Goal: Navigation & Orientation: Find specific page/section

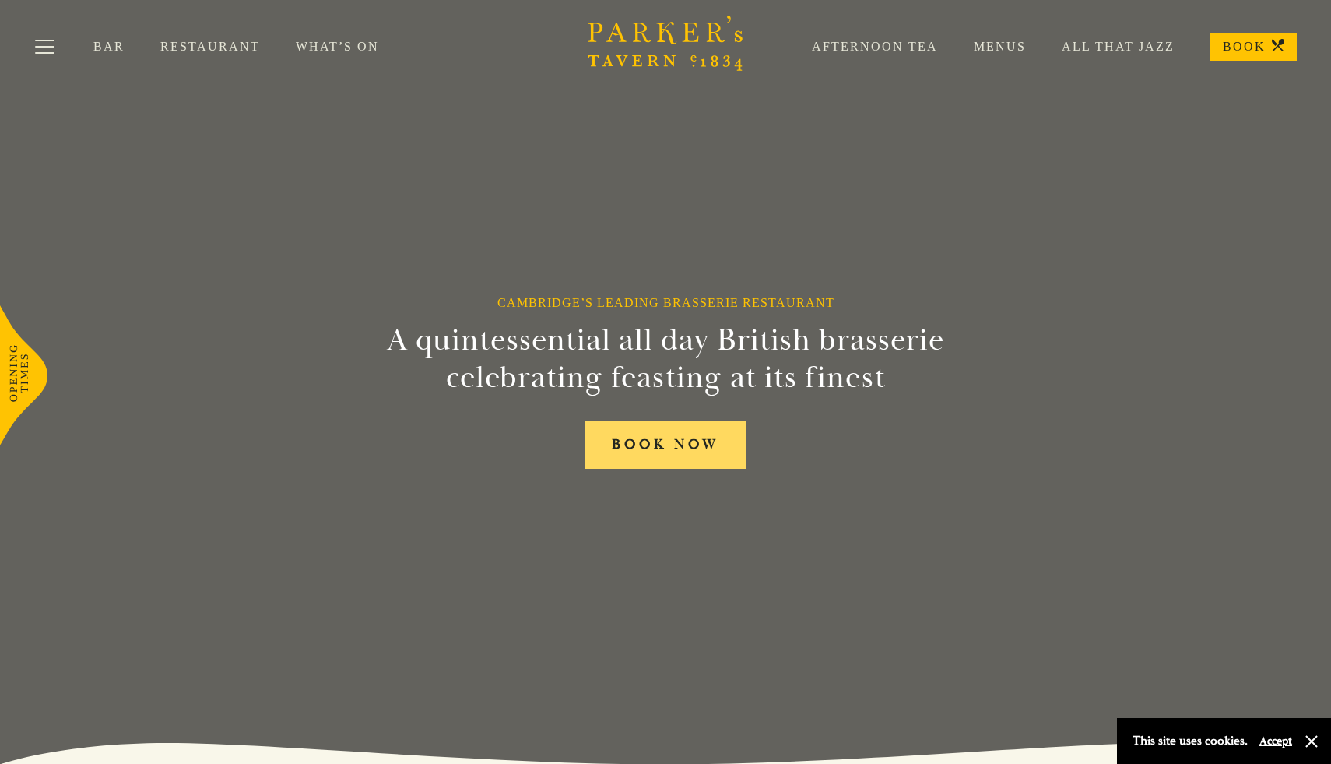
click at [721, 438] on link "BOOK NOW" at bounding box center [665, 444] width 160 height 47
click at [1108, 44] on link "All That Jazz" at bounding box center [1100, 47] width 149 height 16
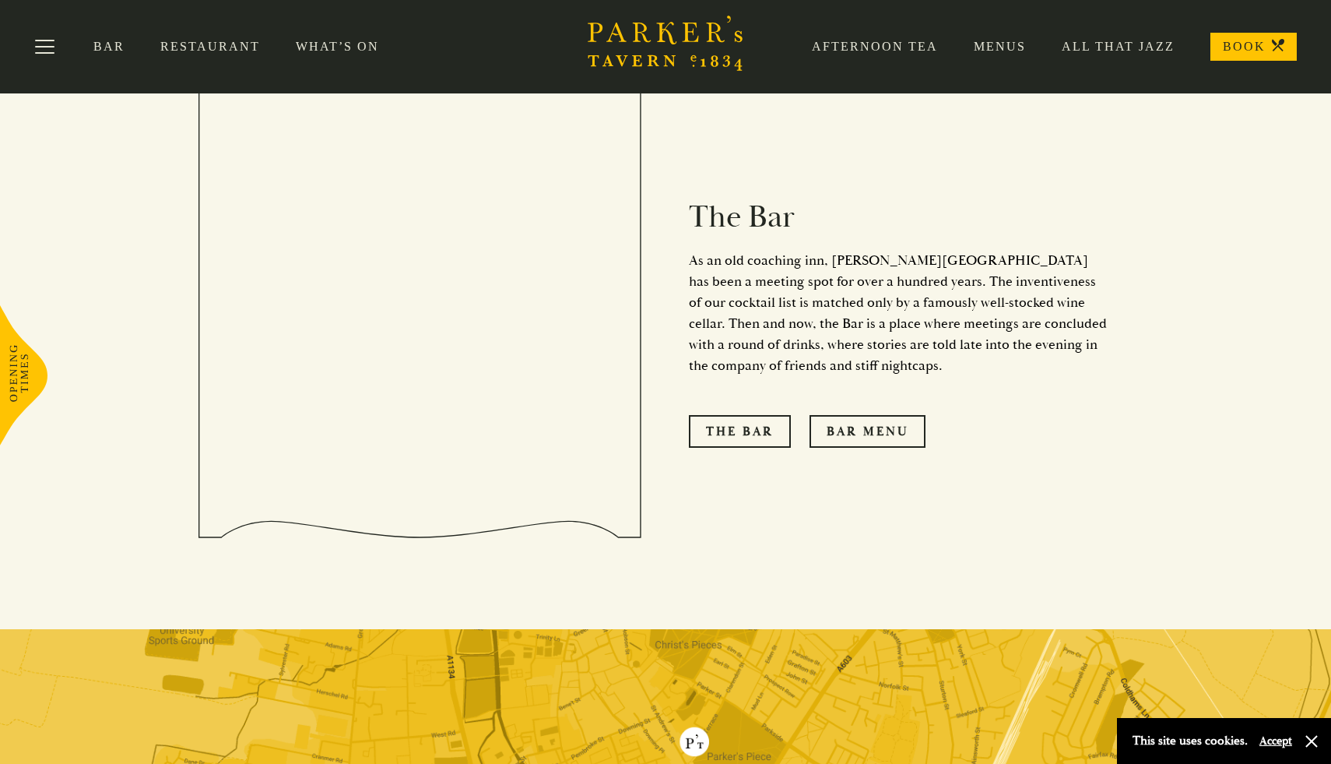
scroll to position [1341, 0]
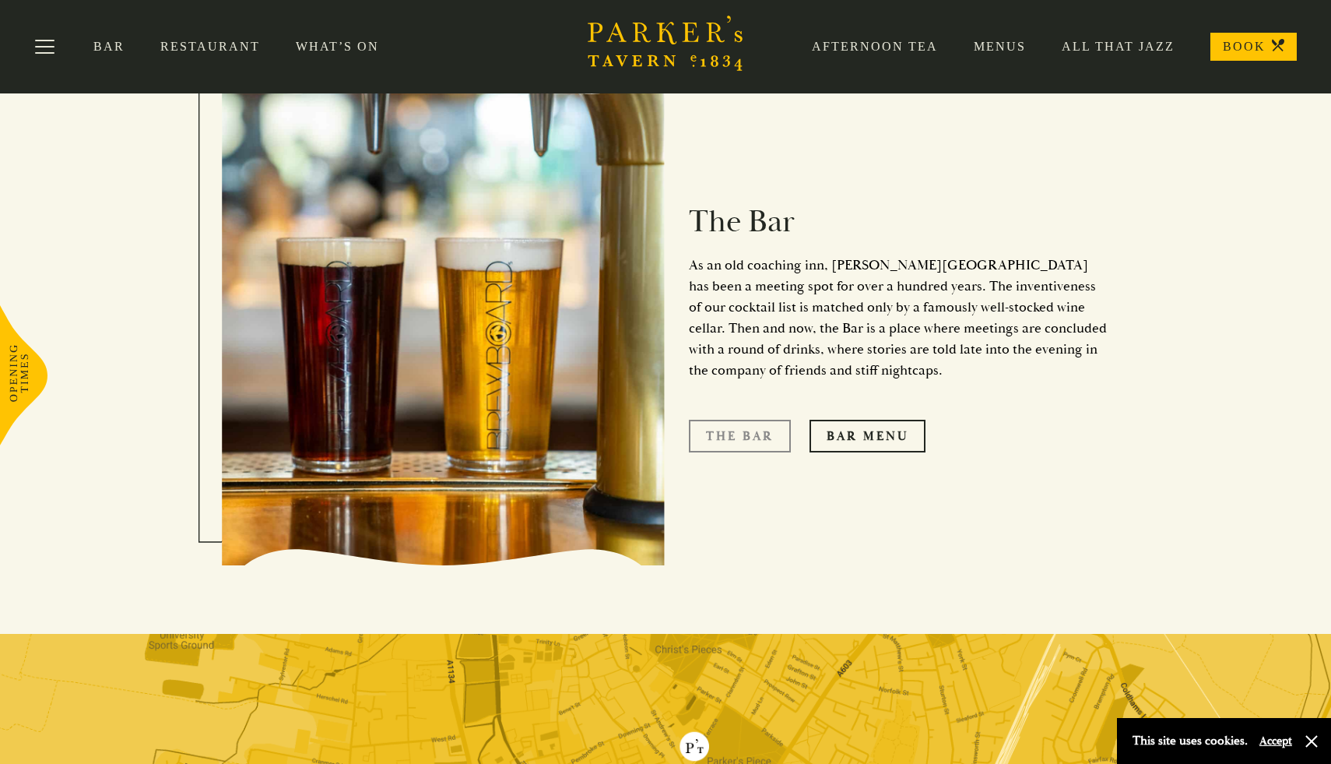
click at [749, 420] on link "The Bar" at bounding box center [740, 436] width 102 height 33
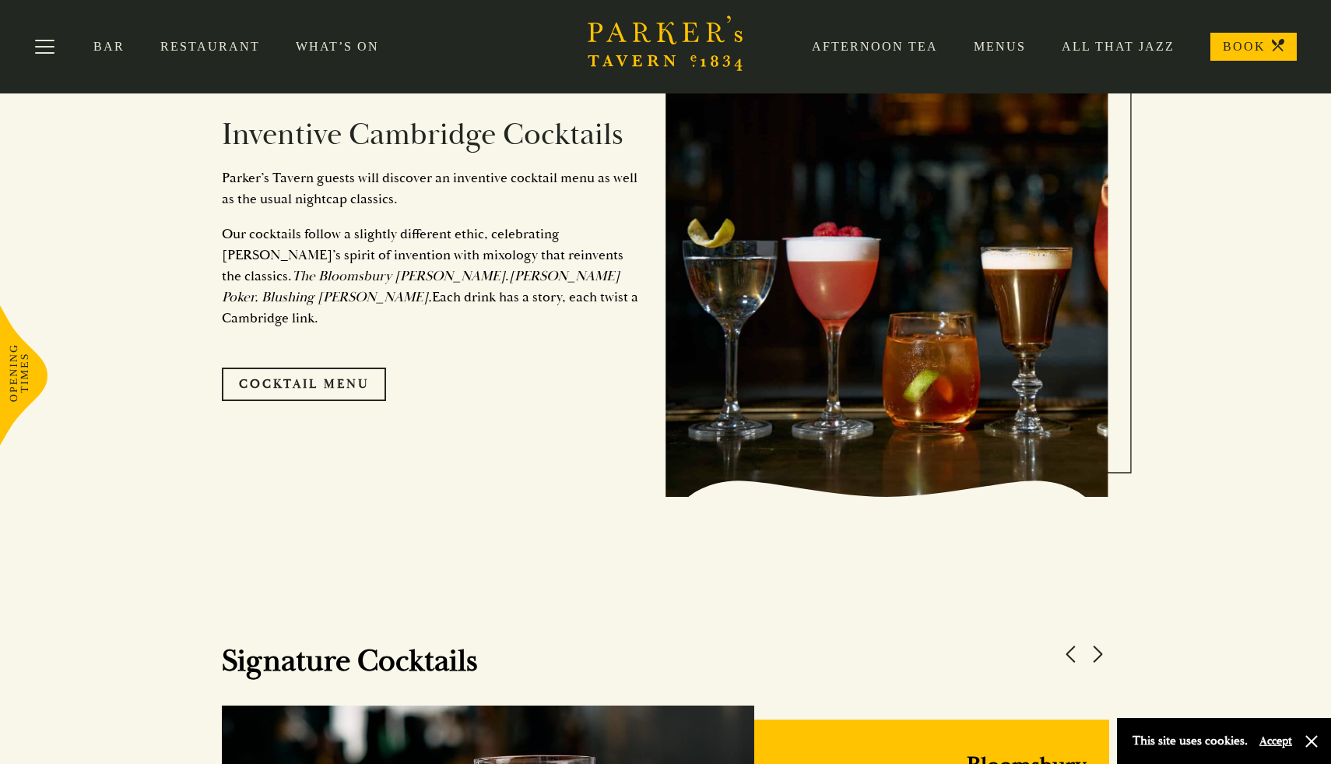
scroll to position [1008, 0]
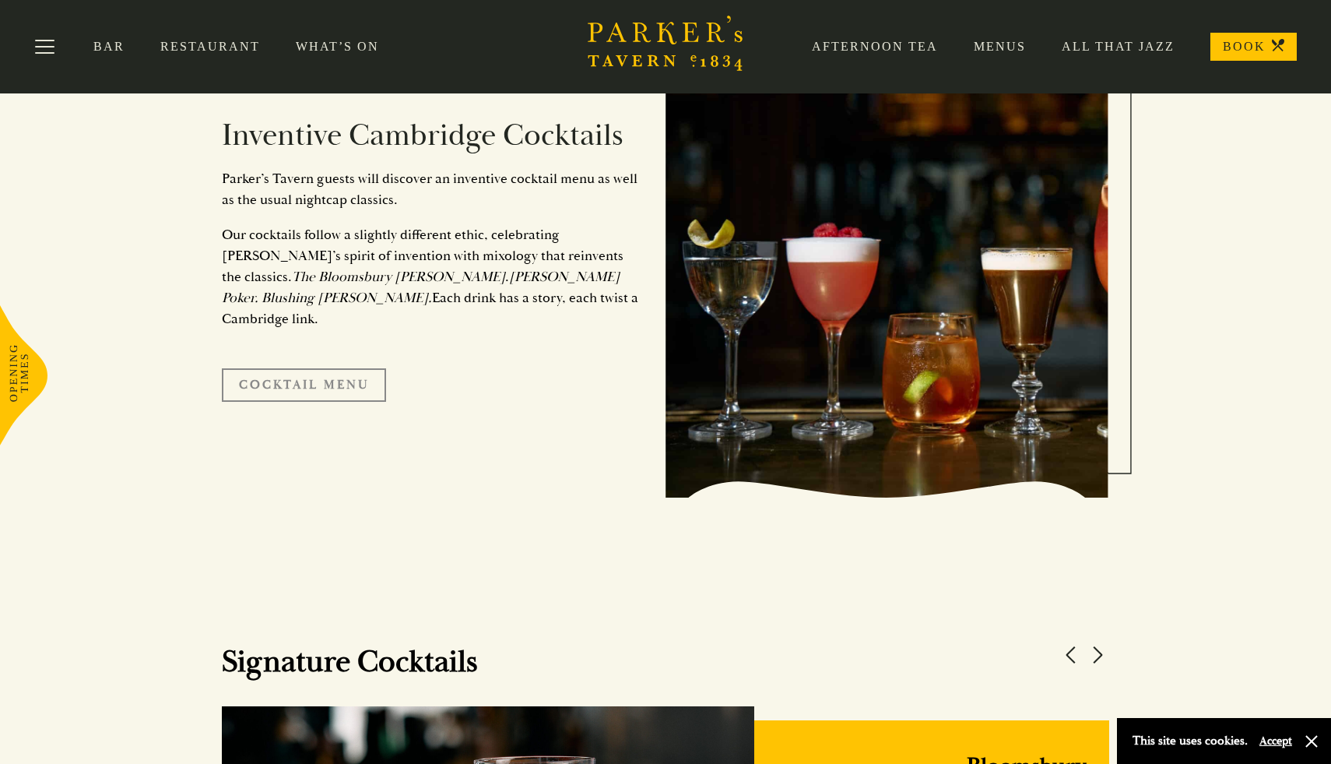
click at [312, 378] on link "Cocktail Menu" at bounding box center [304, 384] width 164 height 33
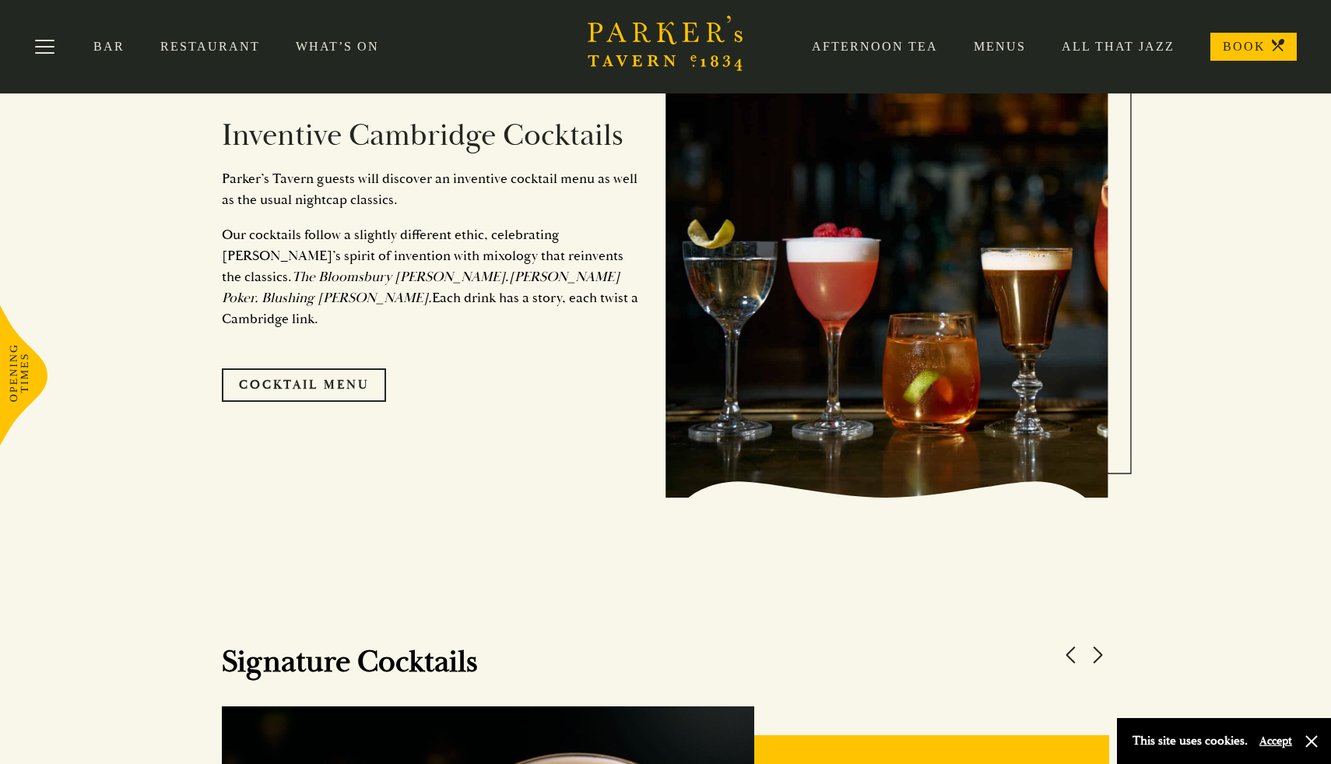
scroll to position [0, 0]
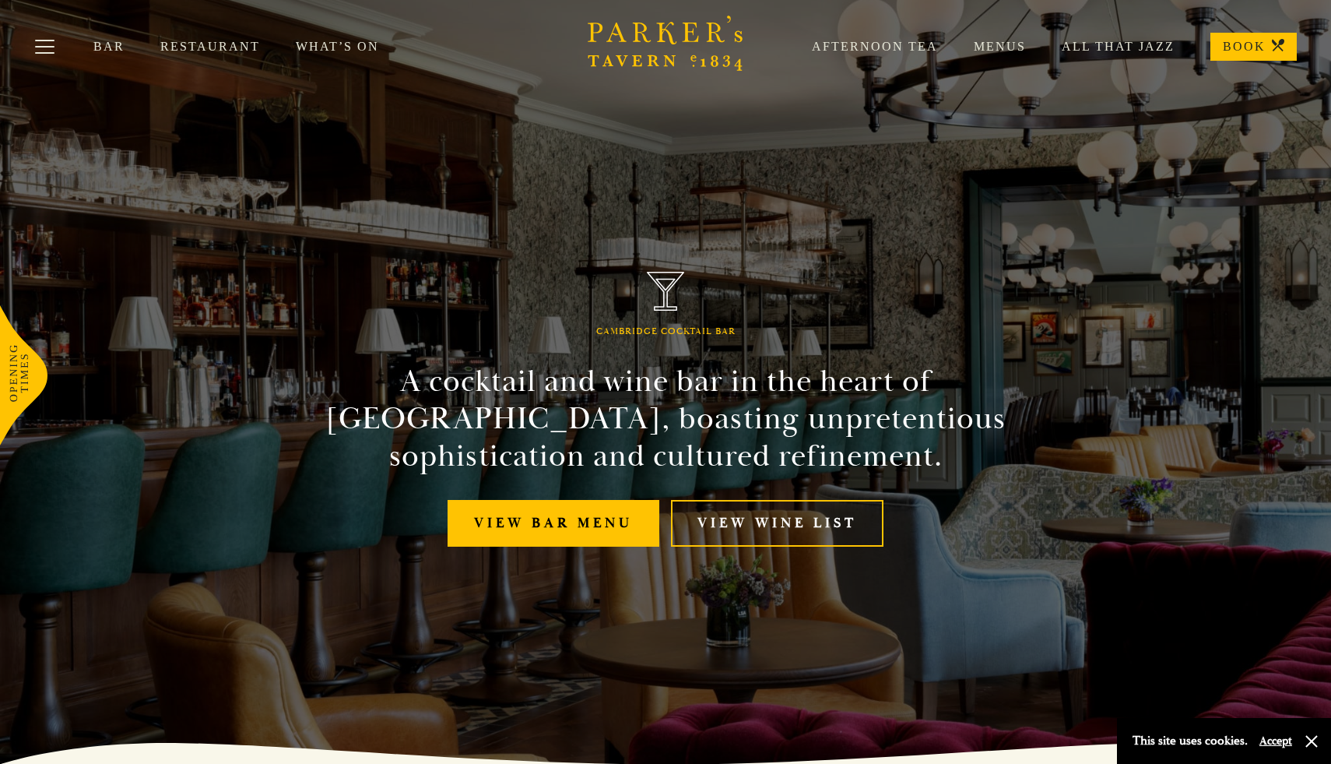
click at [232, 42] on link "Restaurant" at bounding box center [227, 47] width 135 height 16
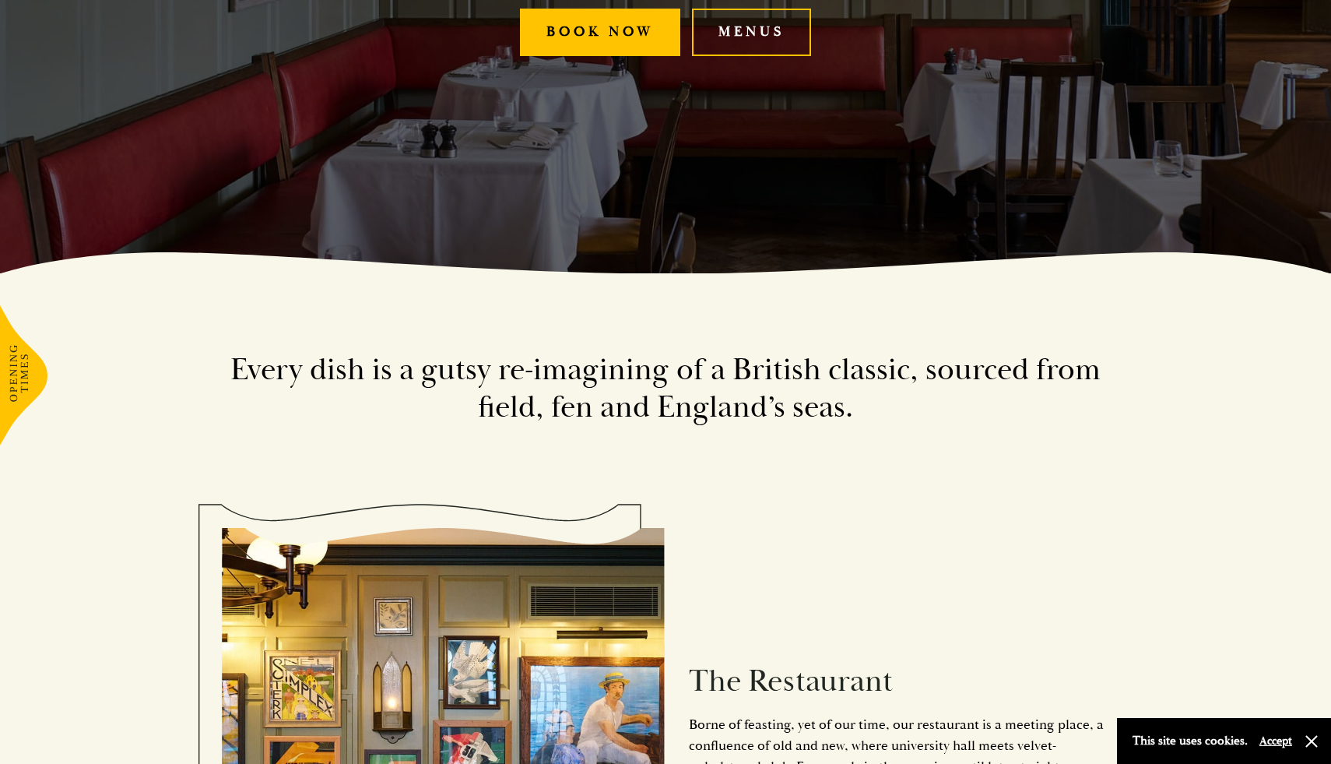
scroll to position [495, 0]
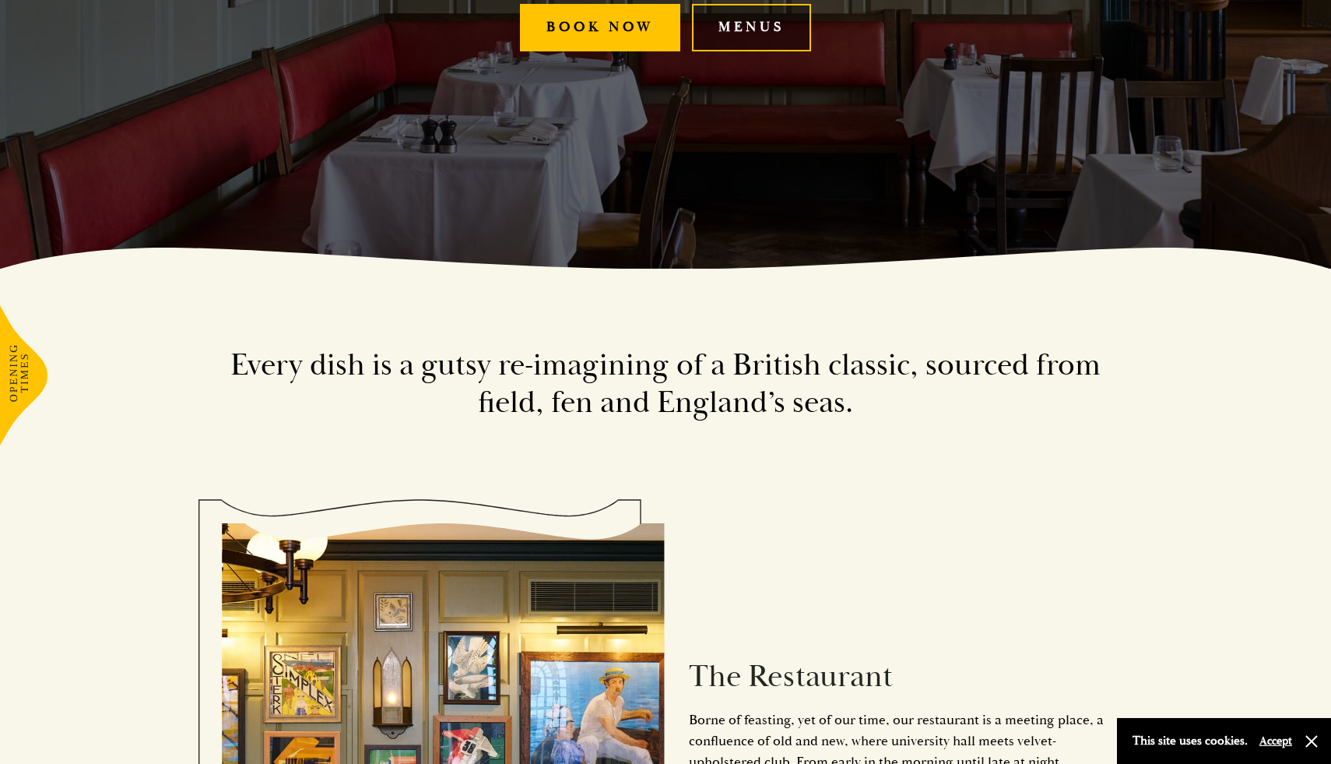
click at [767, 29] on link "Menus" at bounding box center [751, 27] width 119 height 47
